Goal: Task Accomplishment & Management: Manage account settings

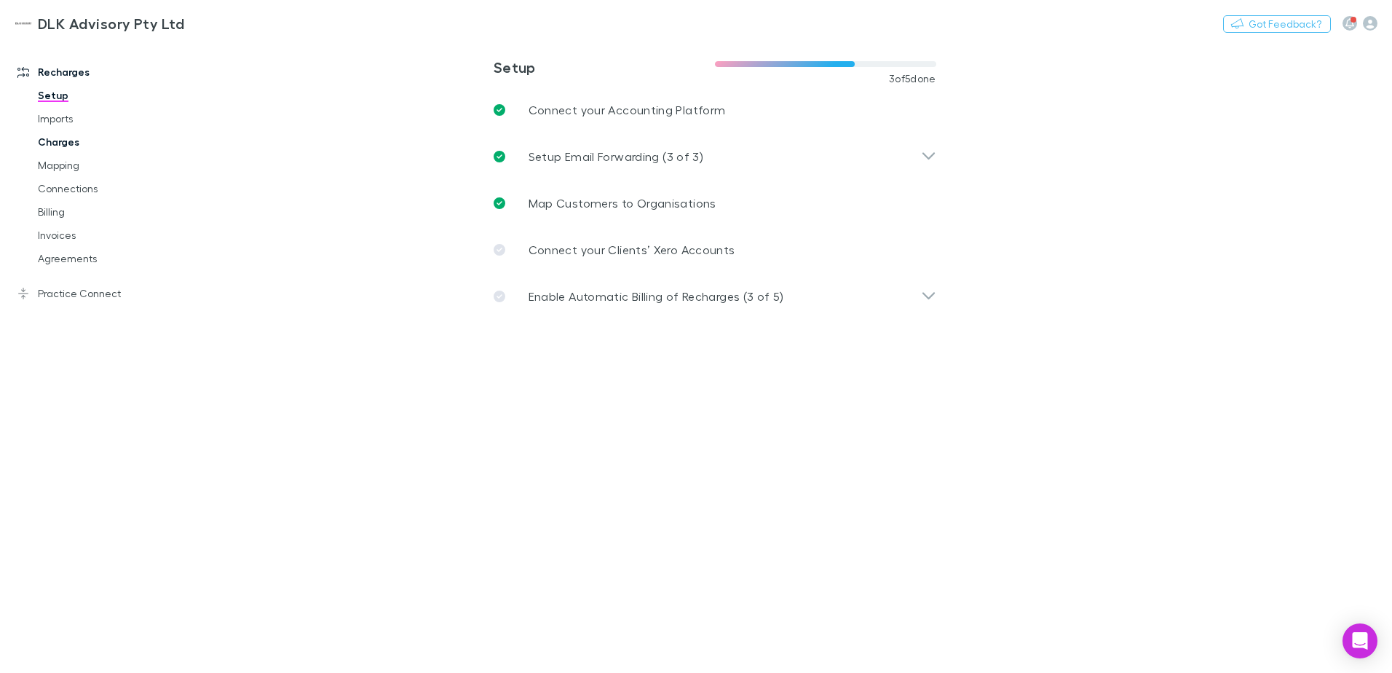
click at [50, 140] on link "Charges" at bounding box center [109, 141] width 173 height 23
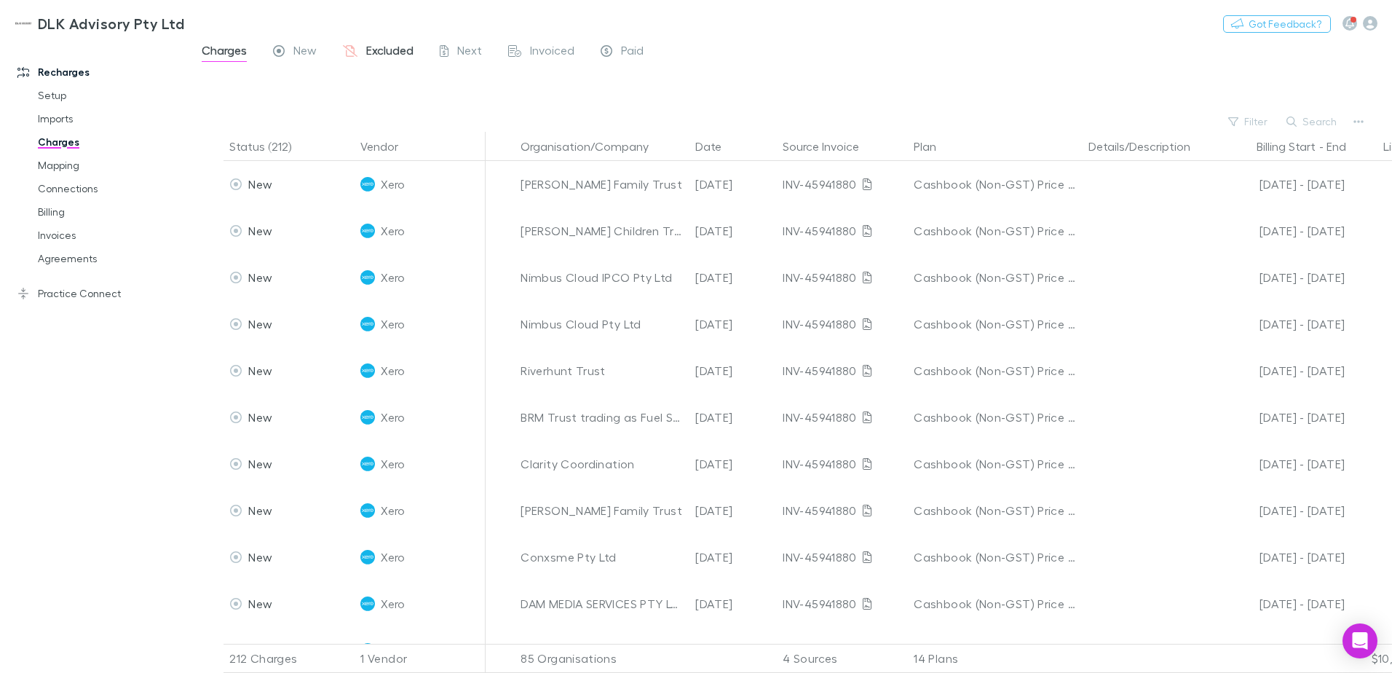
click at [393, 57] on span "Excluded" at bounding box center [389, 52] width 47 height 19
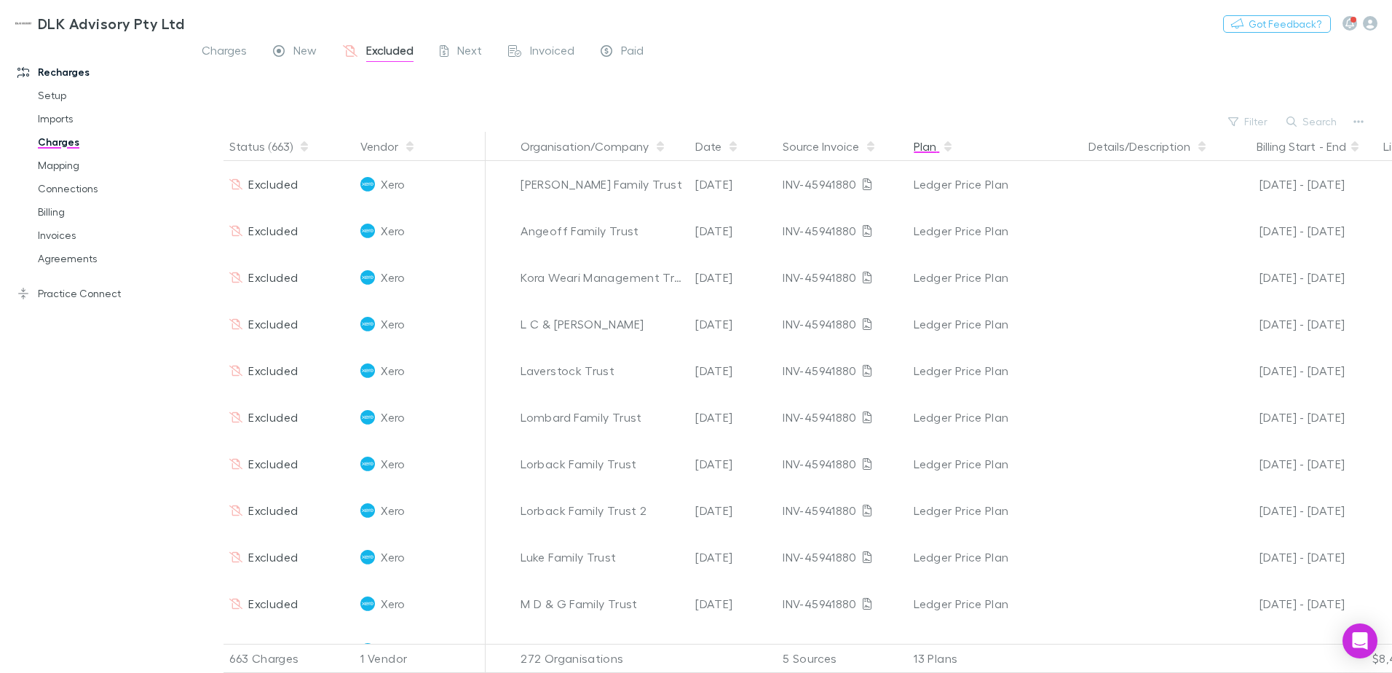
click at [928, 151] on button "Plan" at bounding box center [934, 146] width 40 height 29
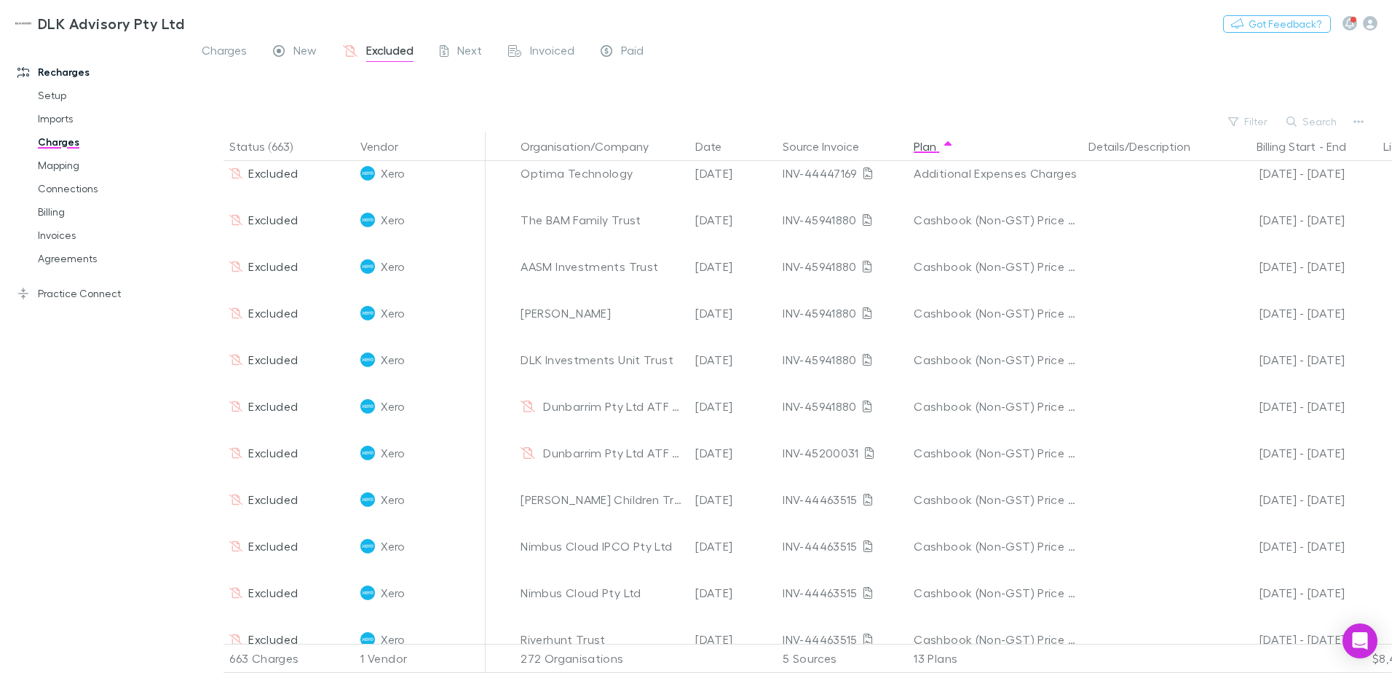
scroll to position [146, 0]
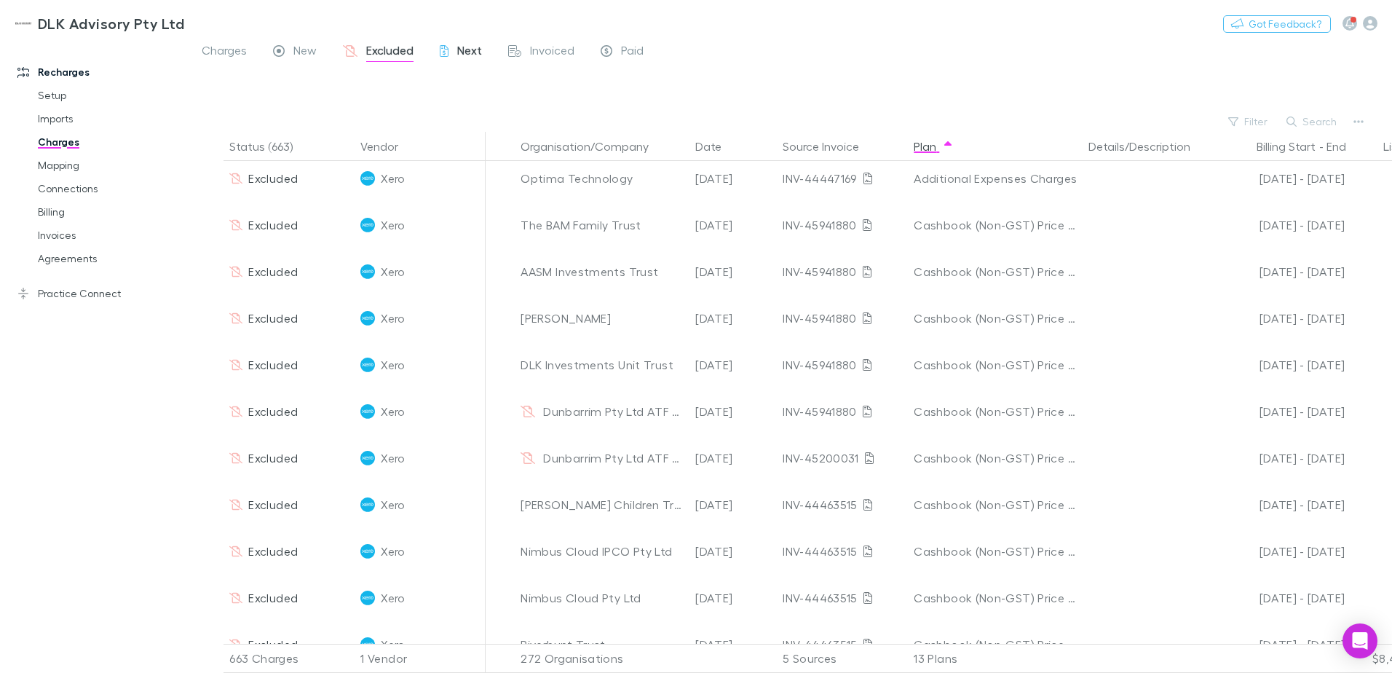
click at [457, 55] on div "Next" at bounding box center [461, 52] width 42 height 19
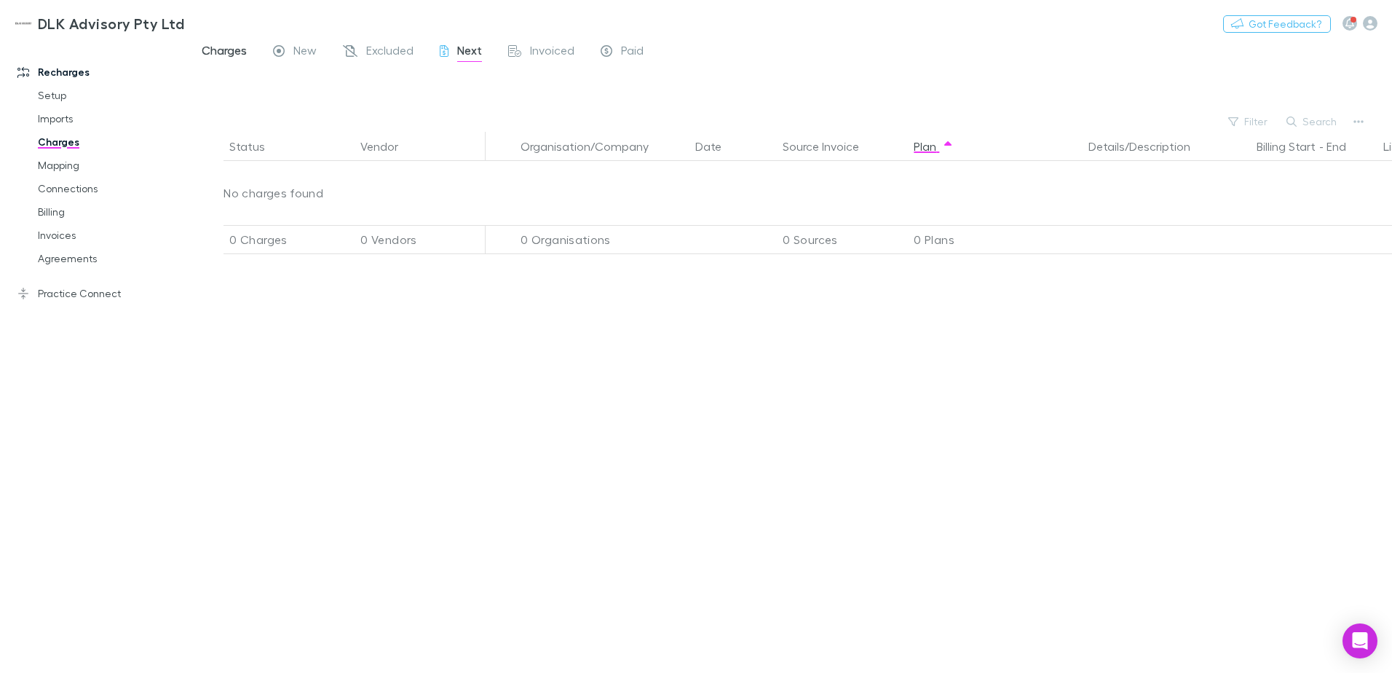
click at [231, 54] on span "Charges" at bounding box center [224, 52] width 45 height 19
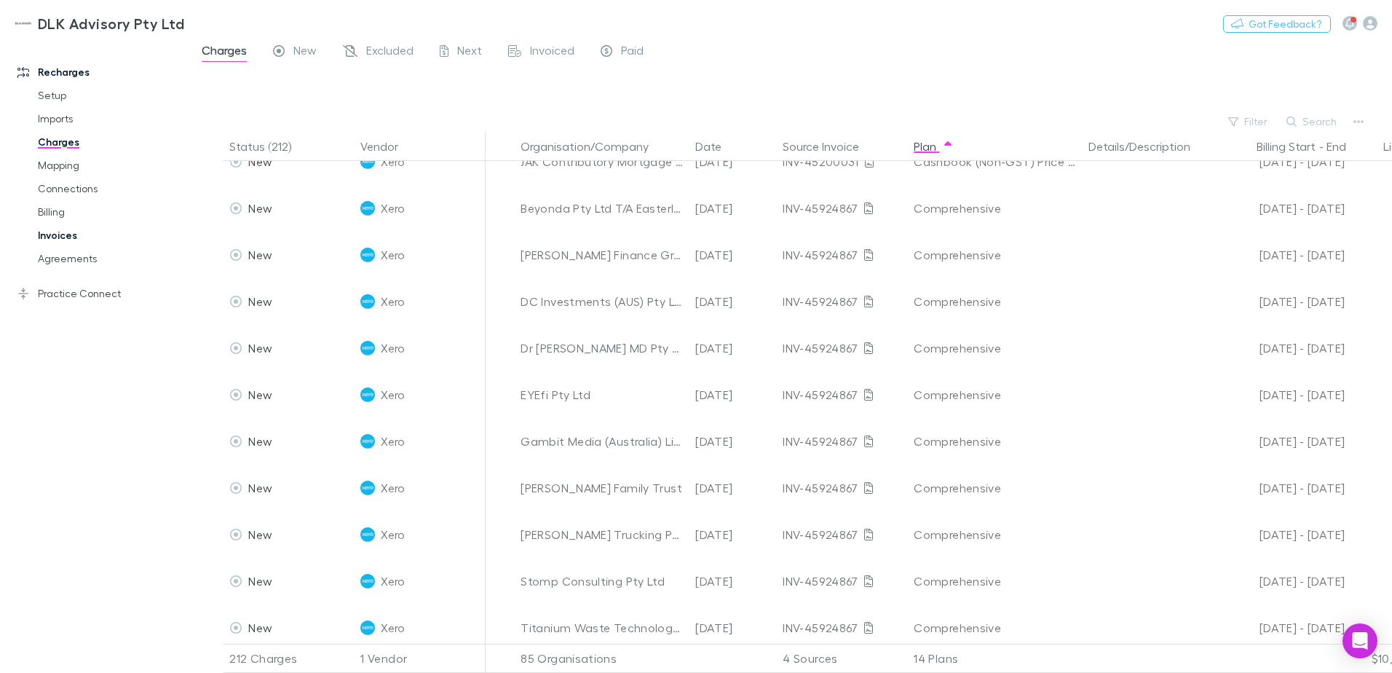
scroll to position [1748, 0]
click at [57, 198] on link "Connections" at bounding box center [109, 188] width 173 height 23
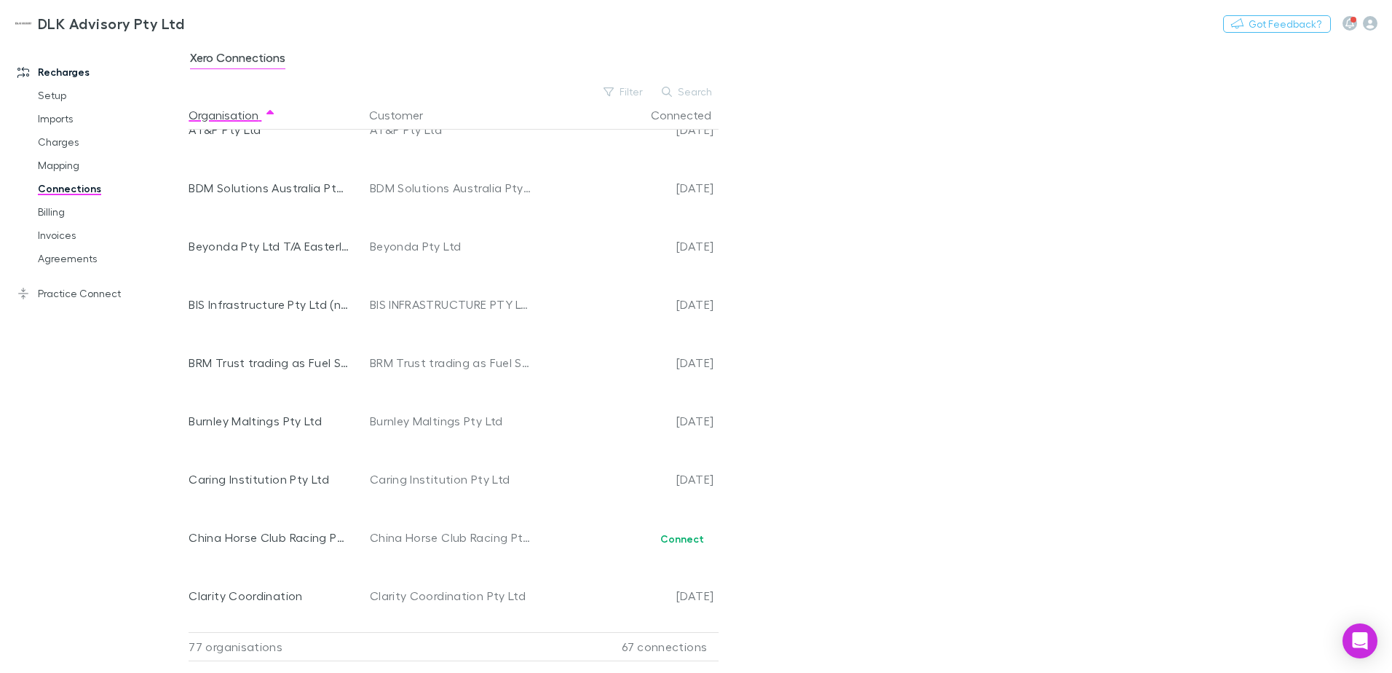
scroll to position [655, 0]
